Goal: Communication & Community: Connect with others

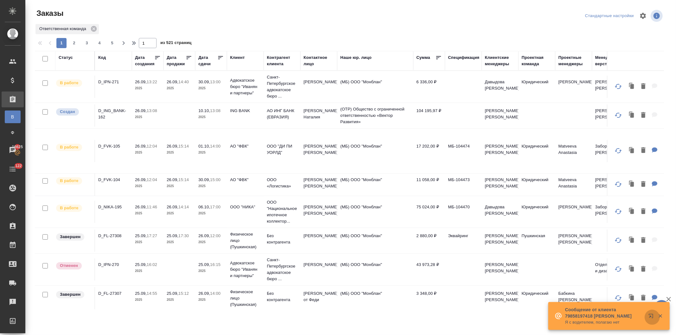
click at [649, 316] on icon "button" at bounding box center [651, 316] width 4 height 4
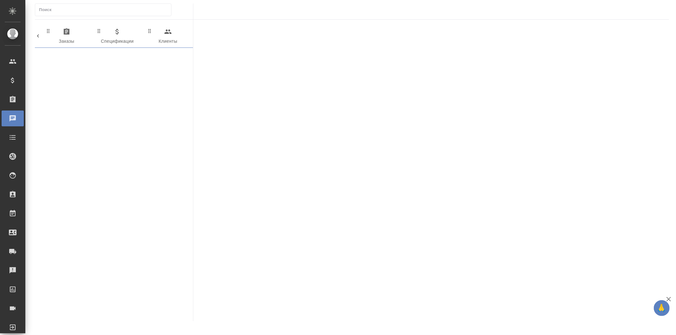
scroll to position [0, 316]
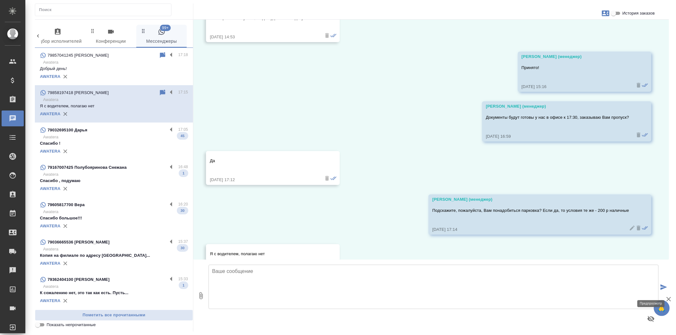
scroll to position [1398, 0]
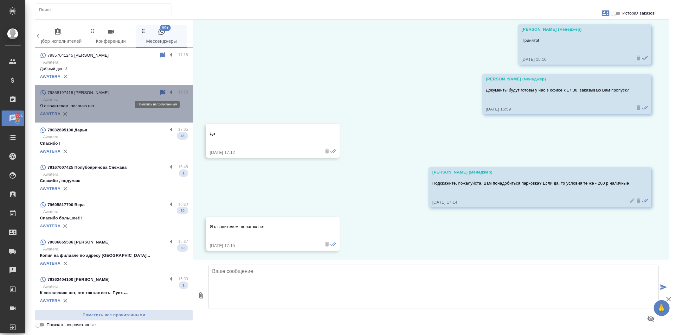
click at [160, 91] on icon at bounding box center [162, 93] width 5 height 6
